Goal: Information Seeking & Learning: Find contact information

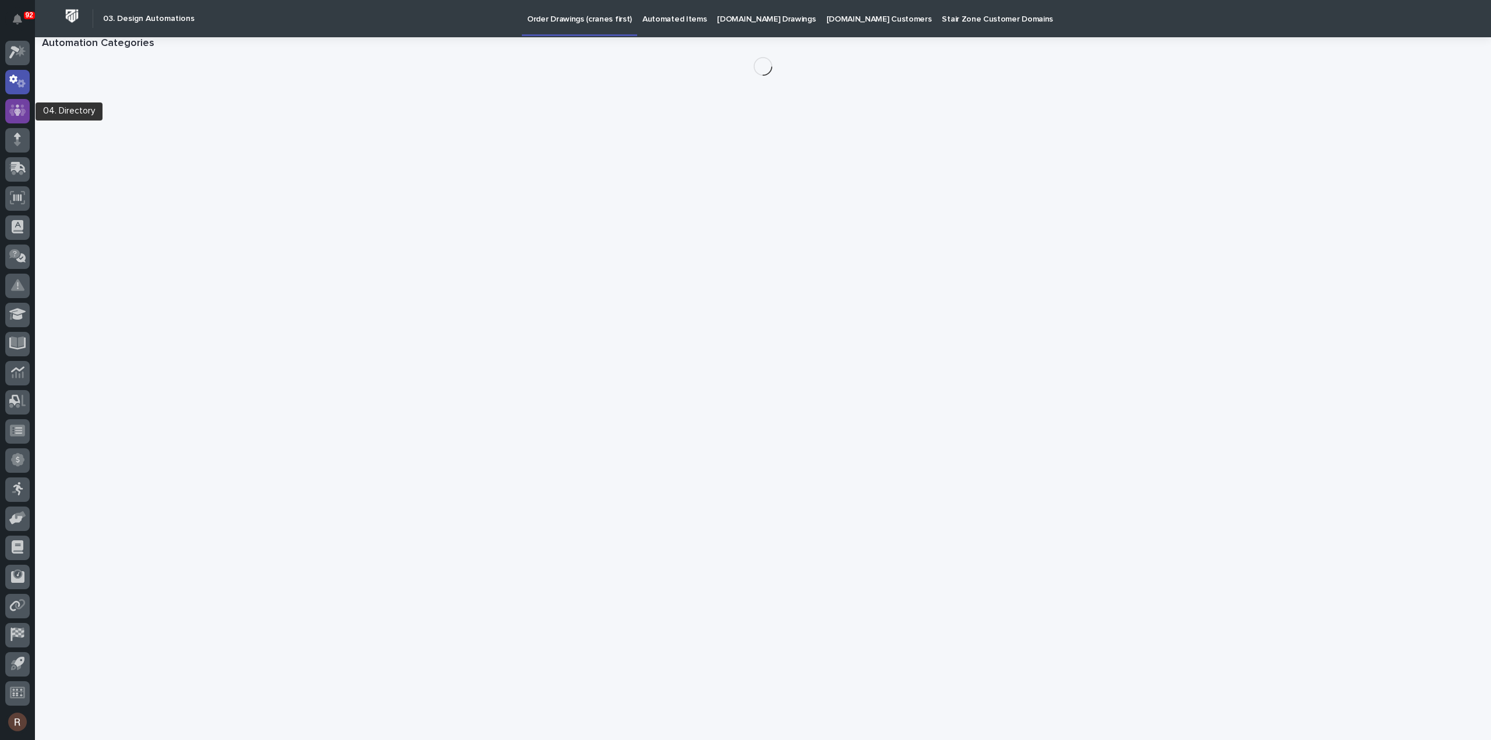
click at [23, 120] on div at bounding box center [17, 111] width 24 height 24
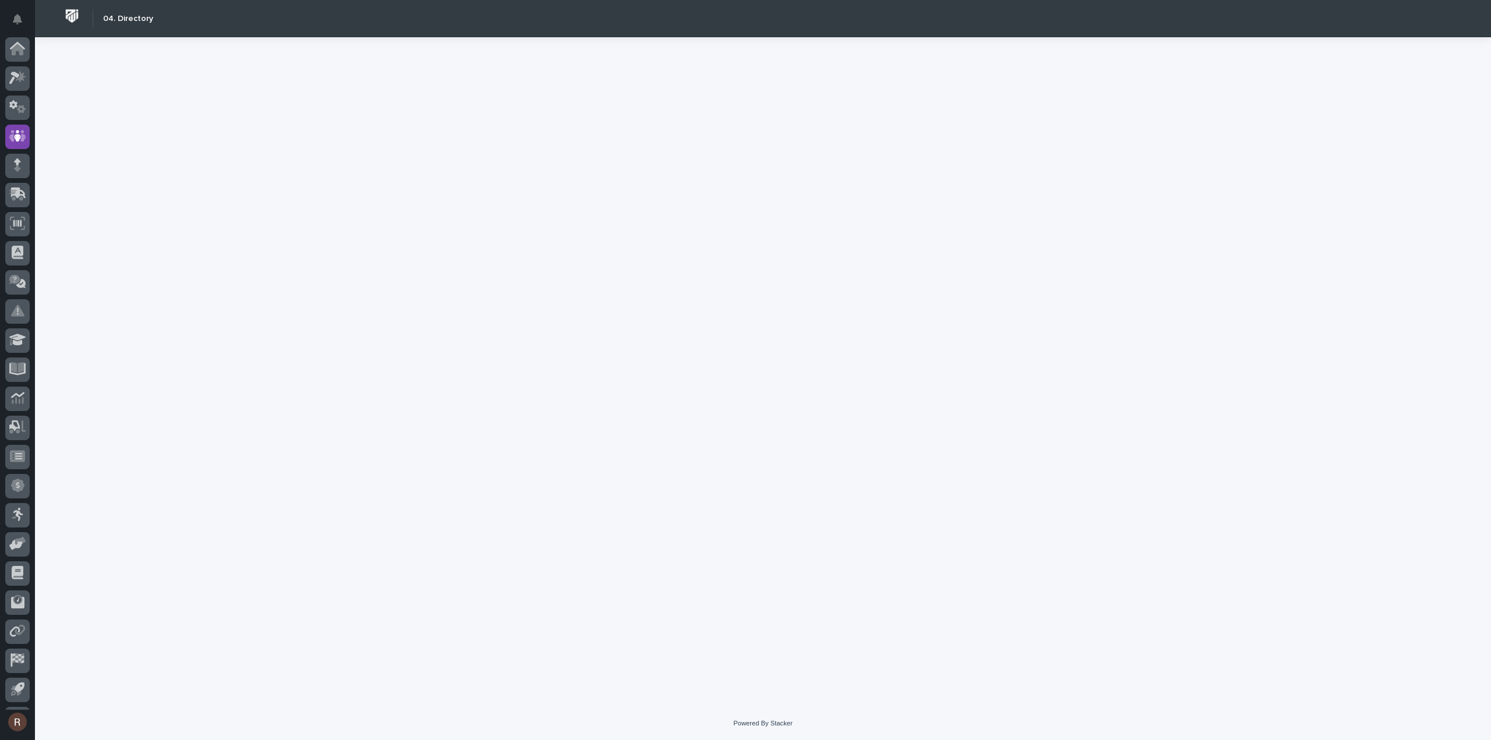
scroll to position [26, 0]
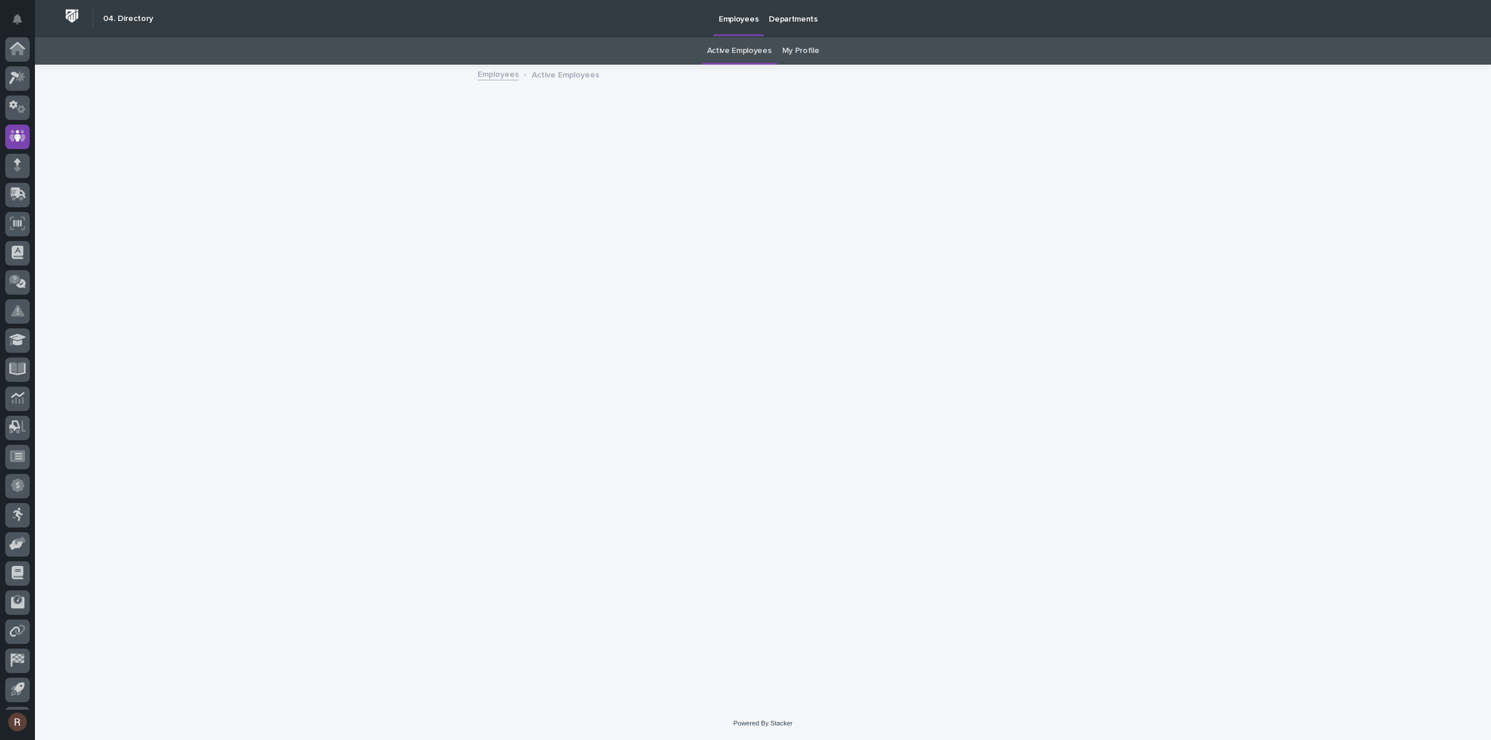
scroll to position [26, 0]
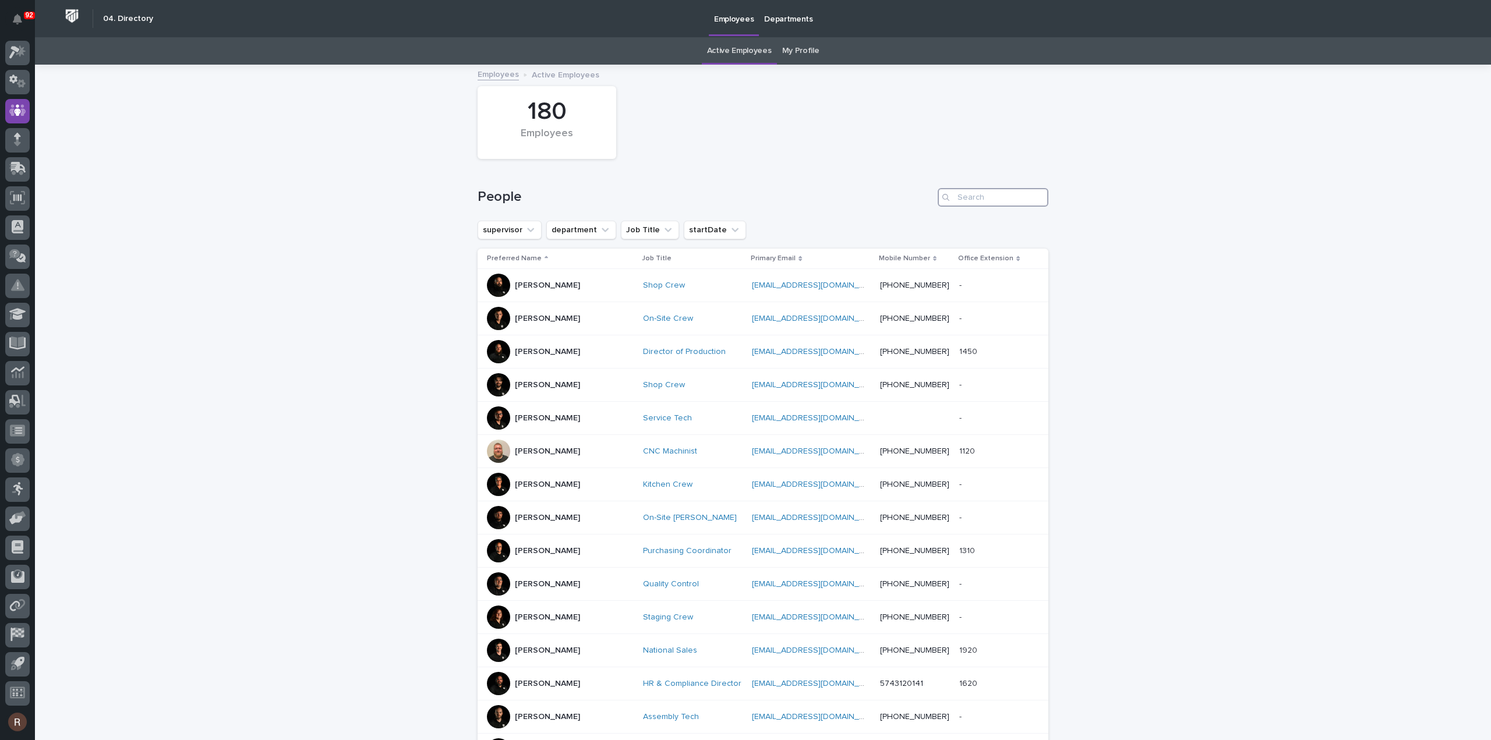
click at [972, 199] on input "Search" at bounding box center [993, 197] width 111 height 19
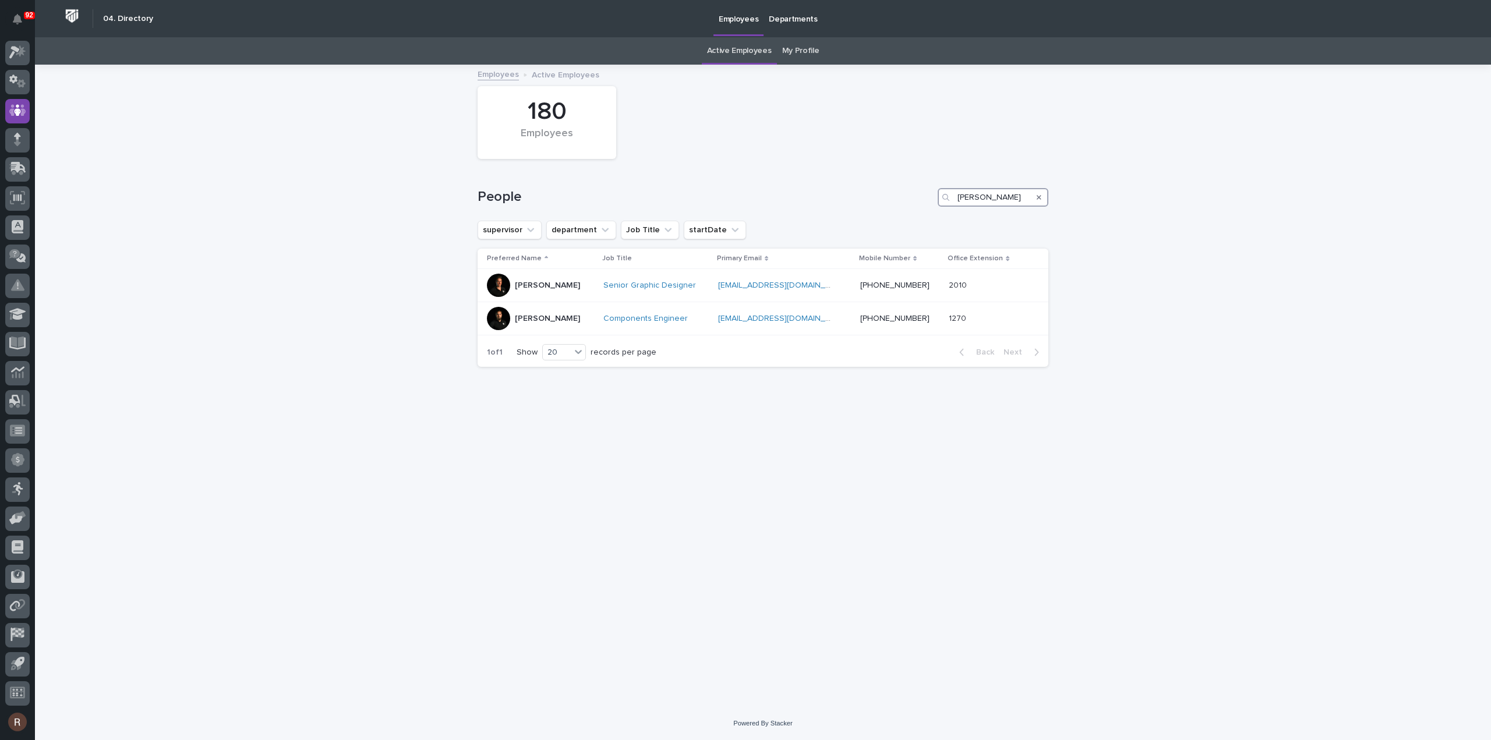
type input "[PERSON_NAME]"
